Goal: Task Accomplishment & Management: Manage account settings

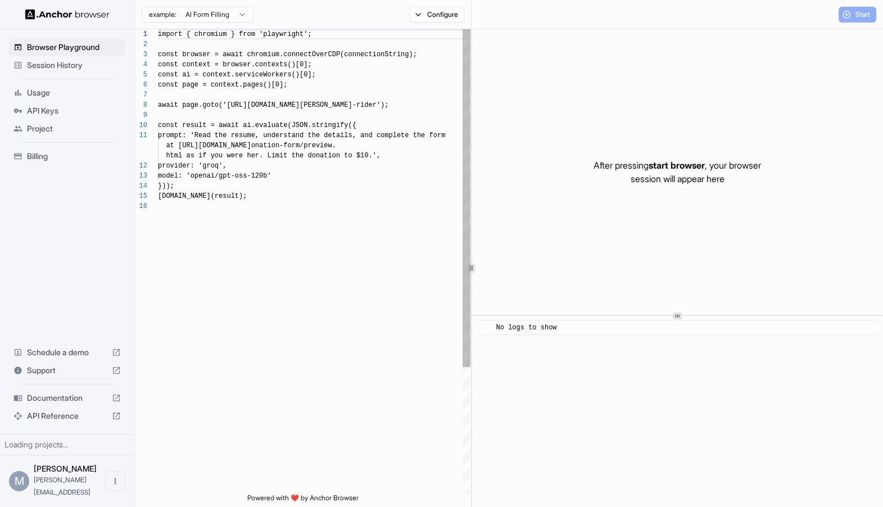
scroll to position [101, 0]
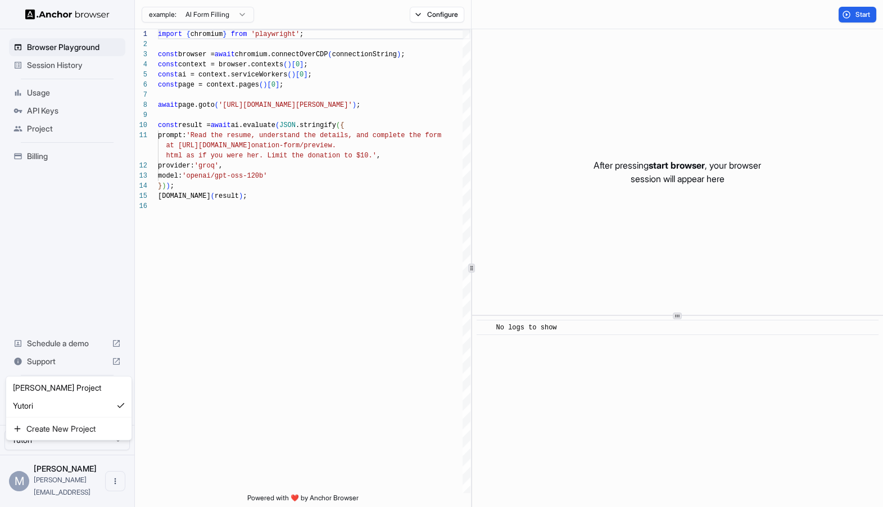
click at [60, 452] on html "Browser Playground Session History Usage API Keys Project Billing Schedule a de…" at bounding box center [441, 253] width 883 height 507
click at [122, 498] on html "Browser Playground Session History Usage API Keys Project Billing Schedule a de…" at bounding box center [441, 253] width 883 height 507
click at [116, 485] on icon "Open menu" at bounding box center [115, 480] width 9 height 9
click at [79, 251] on div at bounding box center [441, 253] width 883 height 507
click at [38, 130] on span "Project" at bounding box center [74, 128] width 94 height 11
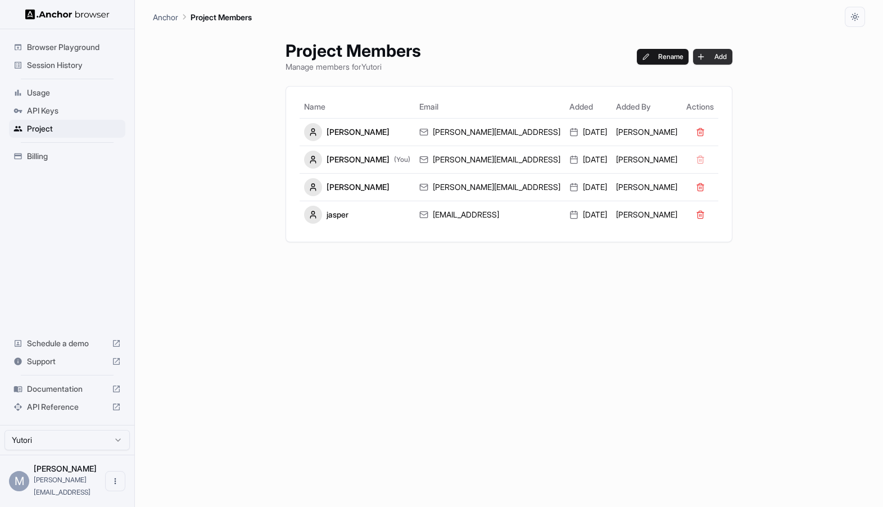
click at [693, 53] on button "Add" at bounding box center [712, 57] width 39 height 16
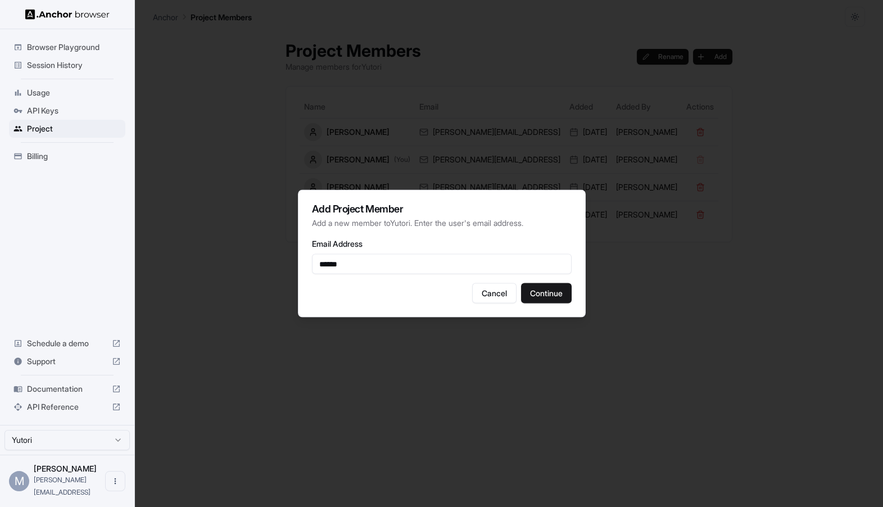
type input "**********"
click at [551, 290] on button "Continue" at bounding box center [546, 293] width 51 height 20
